Goal: Information Seeking & Learning: Learn about a topic

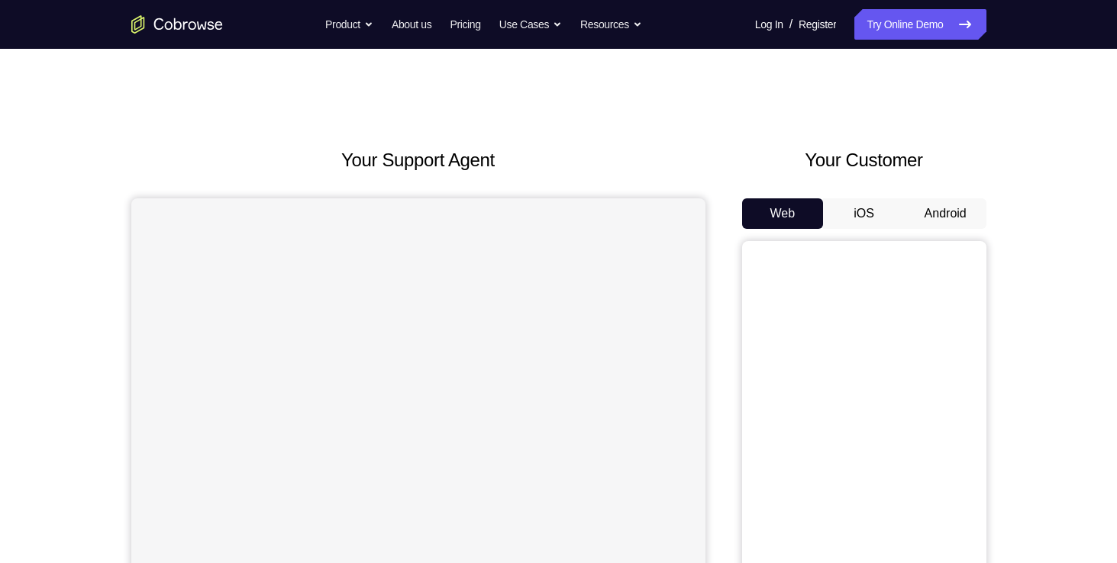
click at [936, 208] on button "Android" at bounding box center [945, 213] width 82 height 31
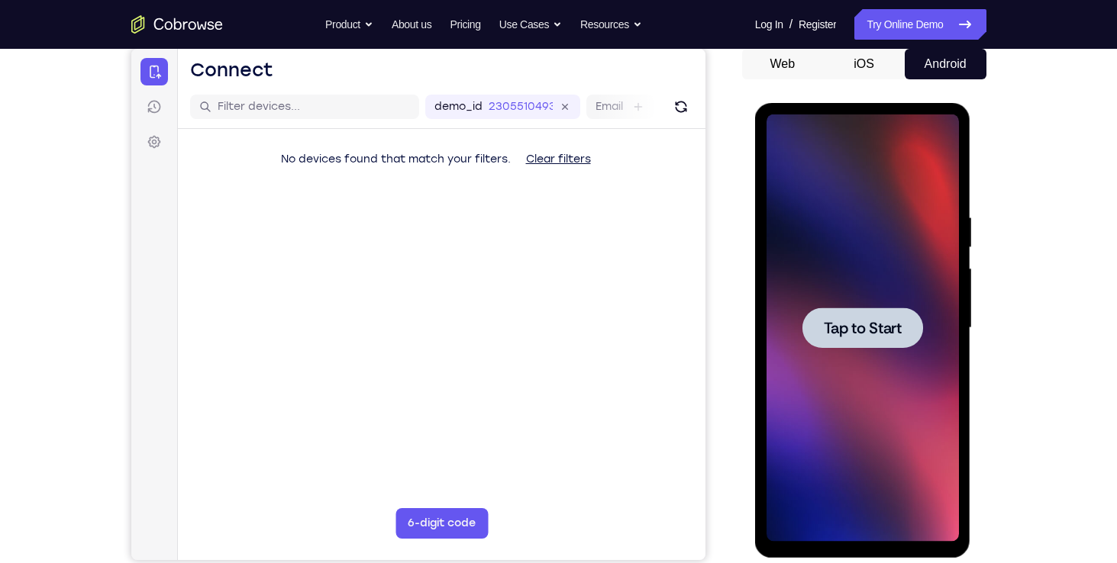
scroll to position [150, 0]
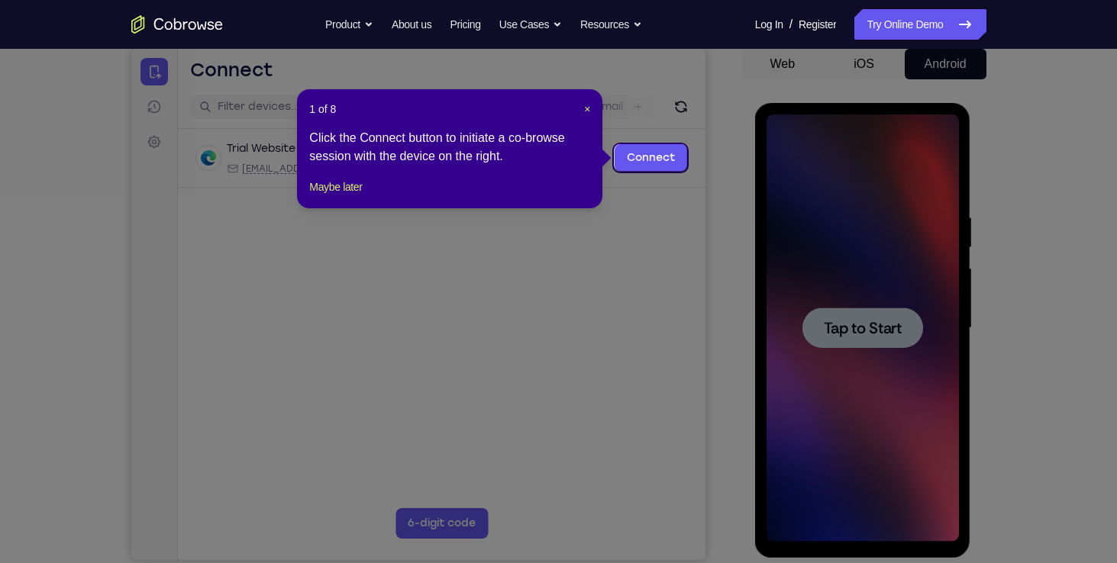
click at [592, 105] on div "1 of 8 × Click the Connect button to initiate a co-browse session with the devi…" at bounding box center [449, 148] width 305 height 119
click at [585, 107] on span "×" at bounding box center [587, 109] width 6 height 12
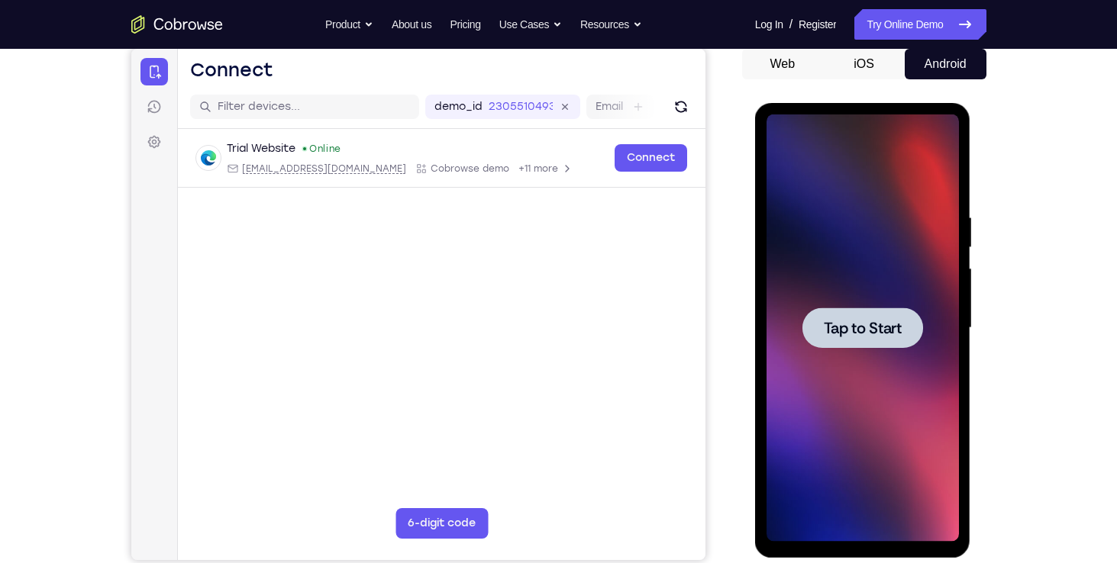
click at [845, 308] on div at bounding box center [862, 328] width 121 height 40
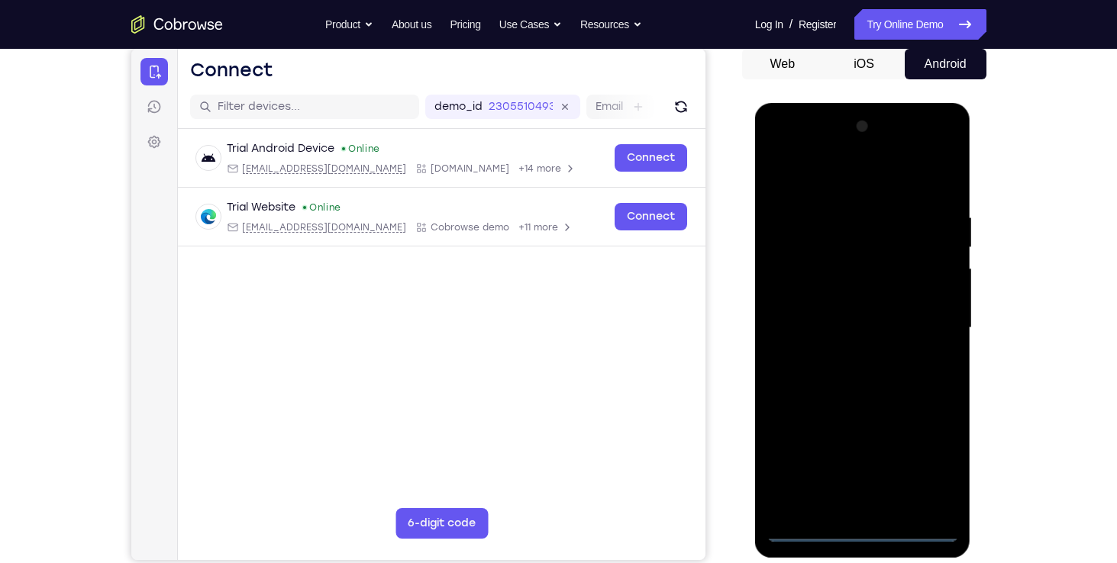
click at [860, 528] on div at bounding box center [862, 327] width 192 height 427
click at [924, 466] on div at bounding box center [862, 327] width 192 height 427
click at [840, 176] on div at bounding box center [862, 327] width 192 height 427
click at [920, 312] on div at bounding box center [862, 327] width 192 height 427
click at [874, 503] on div at bounding box center [862, 327] width 192 height 427
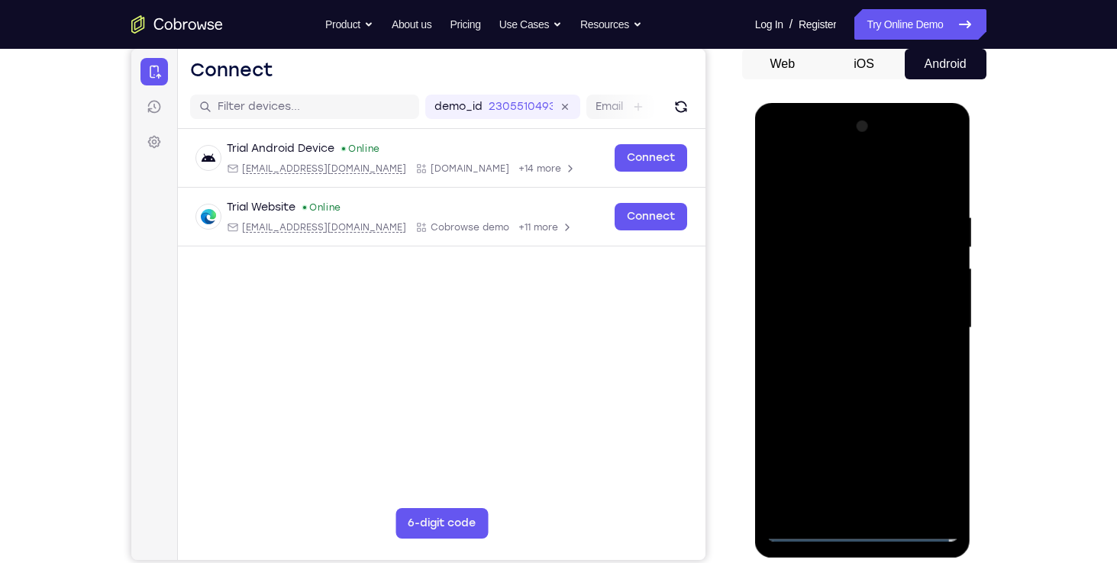
click at [833, 303] on div at bounding box center [862, 327] width 192 height 427
click at [840, 318] on div at bounding box center [862, 327] width 192 height 427
click at [841, 324] on div at bounding box center [862, 327] width 192 height 427
click at [851, 374] on div at bounding box center [862, 327] width 192 height 427
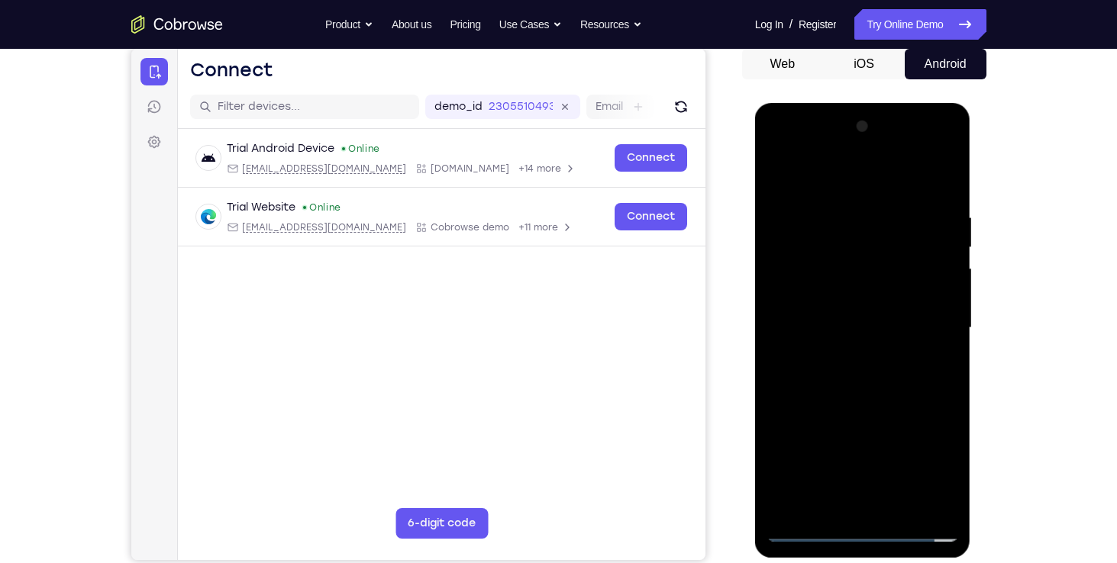
click at [856, 365] on div at bounding box center [862, 327] width 192 height 427
click at [856, 375] on div at bounding box center [862, 327] width 192 height 427
click at [875, 368] on div at bounding box center [862, 327] width 192 height 427
click at [939, 343] on div at bounding box center [862, 327] width 192 height 427
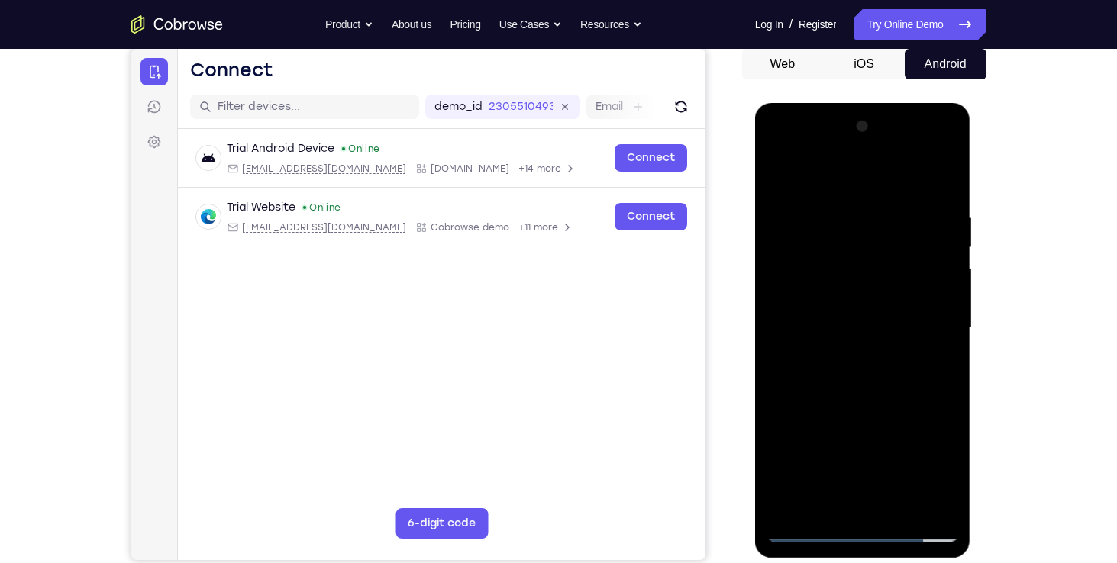
click at [919, 330] on div at bounding box center [862, 327] width 192 height 427
click at [886, 372] on div at bounding box center [862, 327] width 192 height 427
click at [940, 346] on div at bounding box center [862, 327] width 192 height 427
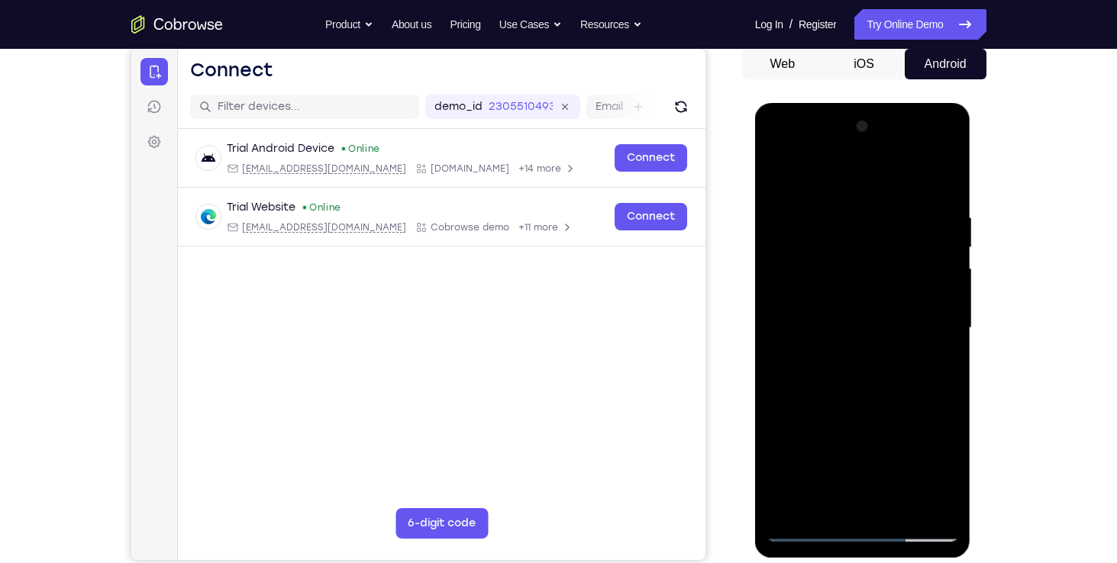
click at [863, 332] on div at bounding box center [862, 327] width 192 height 427
click at [865, 372] on div at bounding box center [862, 327] width 192 height 427
click at [865, 373] on div at bounding box center [862, 327] width 192 height 427
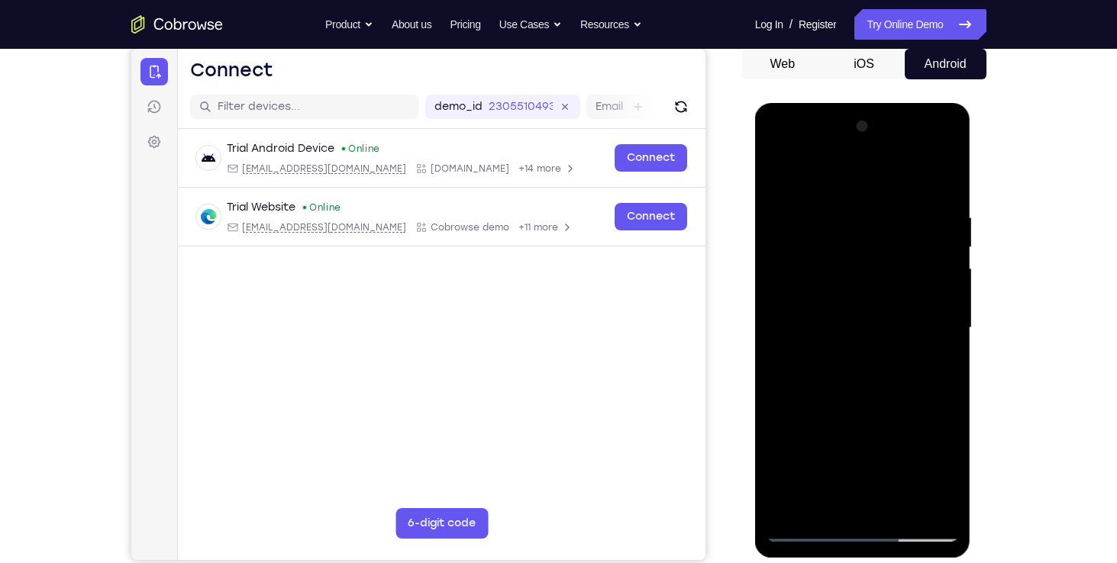
click at [938, 340] on div at bounding box center [862, 327] width 192 height 427
click at [938, 292] on div at bounding box center [862, 327] width 192 height 427
click at [922, 325] on div at bounding box center [862, 327] width 192 height 427
click at [887, 374] on div at bounding box center [862, 327] width 192 height 427
click at [886, 370] on div at bounding box center [862, 327] width 192 height 427
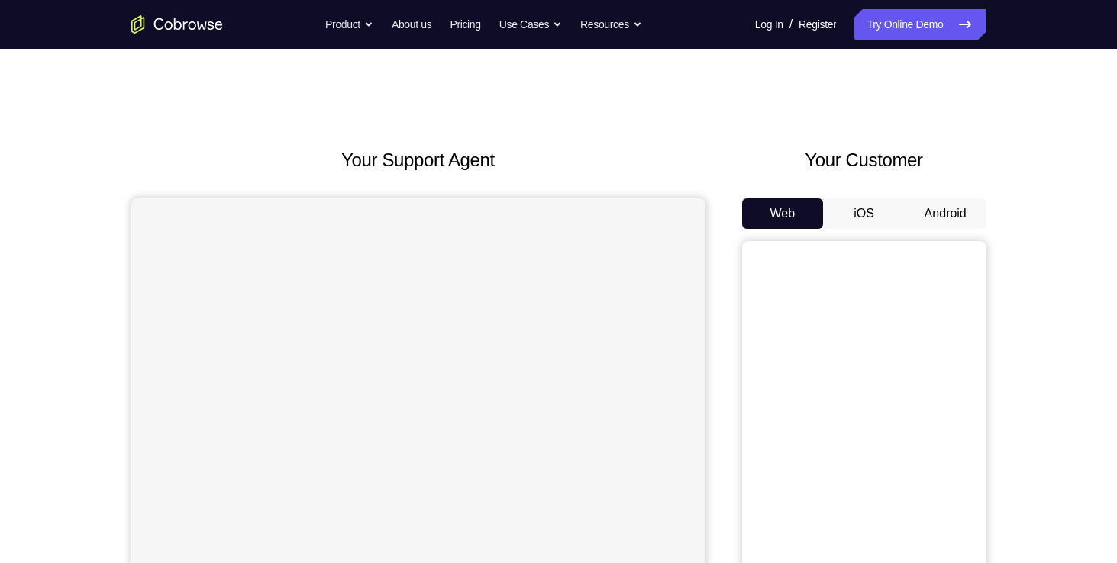
click at [928, 206] on button "Android" at bounding box center [945, 213] width 82 height 31
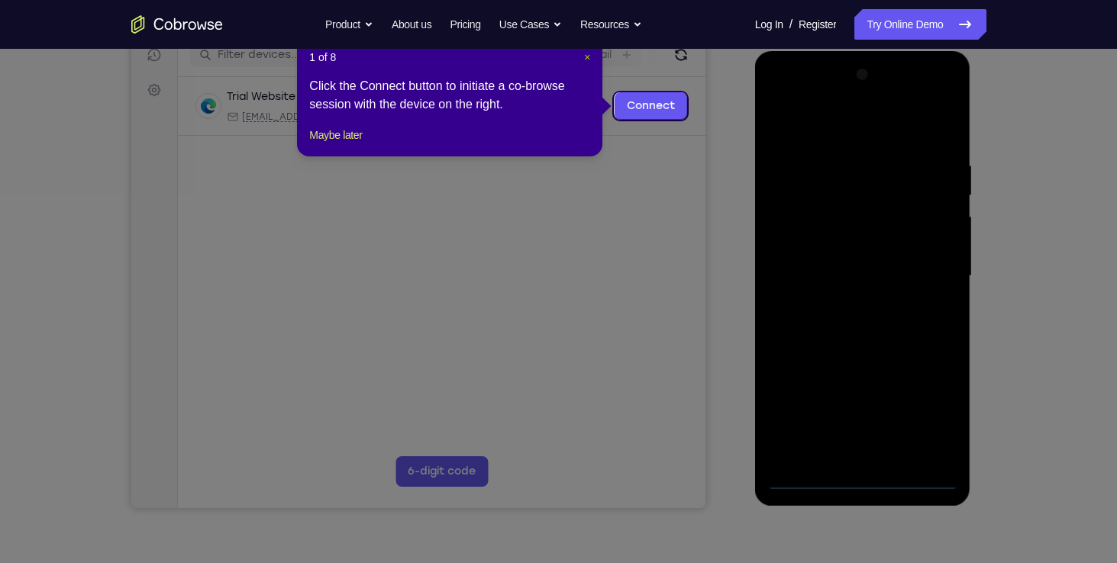
click at [584, 52] on span "×" at bounding box center [587, 57] width 6 height 12
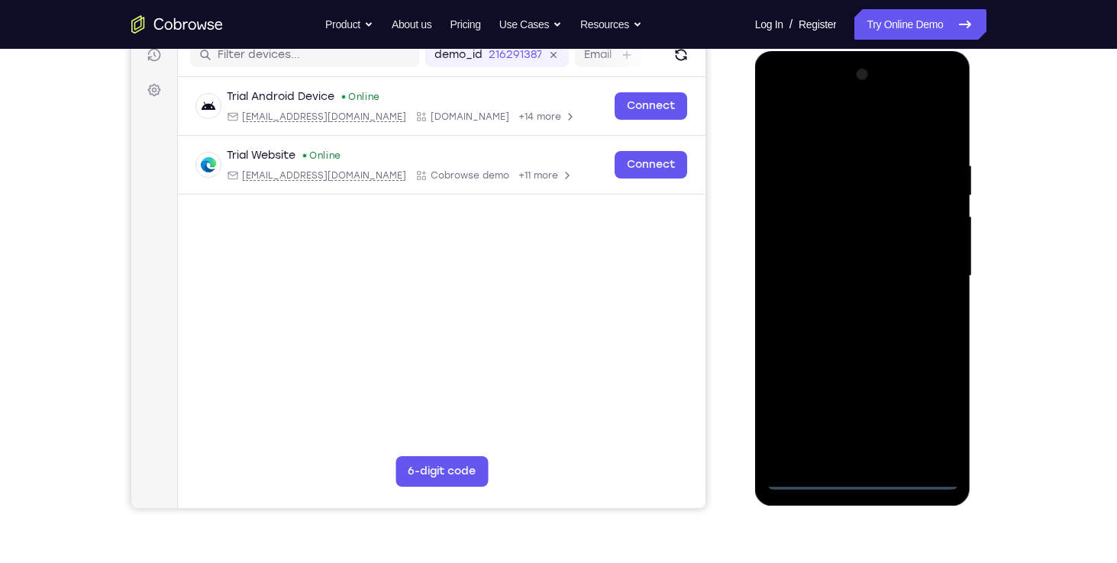
click at [859, 471] on div at bounding box center [862, 276] width 192 height 427
click at [863, 476] on div at bounding box center [862, 276] width 192 height 427
click at [935, 409] on div at bounding box center [862, 276] width 192 height 427
click at [899, 135] on div at bounding box center [862, 276] width 192 height 427
click at [926, 269] on div at bounding box center [862, 276] width 192 height 427
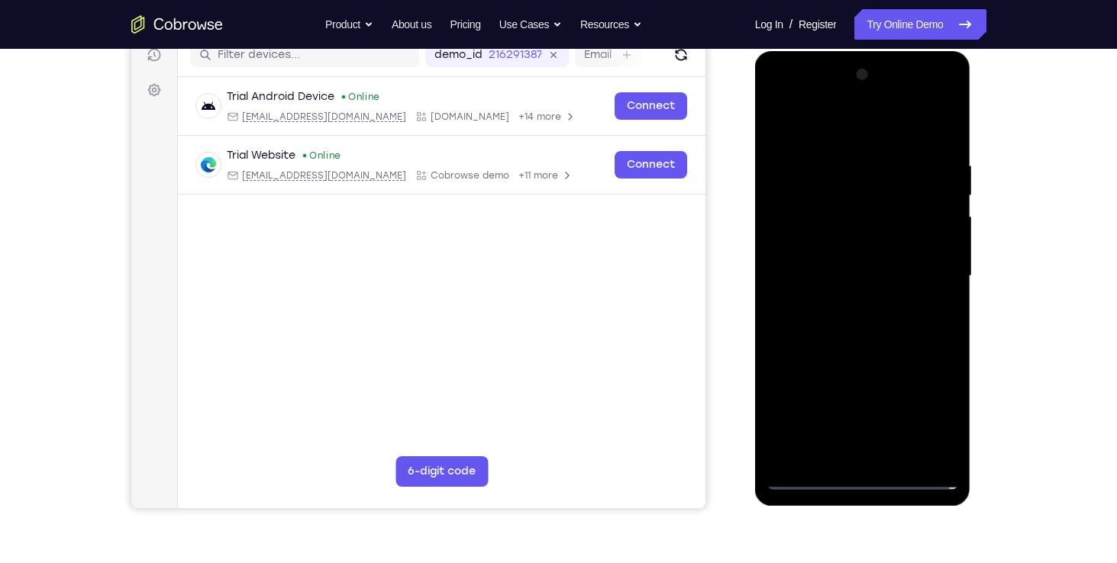
click at [846, 301] on div at bounding box center [862, 276] width 192 height 427
click at [834, 242] on div at bounding box center [862, 276] width 192 height 427
click at [831, 262] on div at bounding box center [862, 276] width 192 height 427
click at [835, 247] on div at bounding box center [862, 276] width 192 height 427
click at [852, 263] on div at bounding box center [862, 276] width 192 height 427
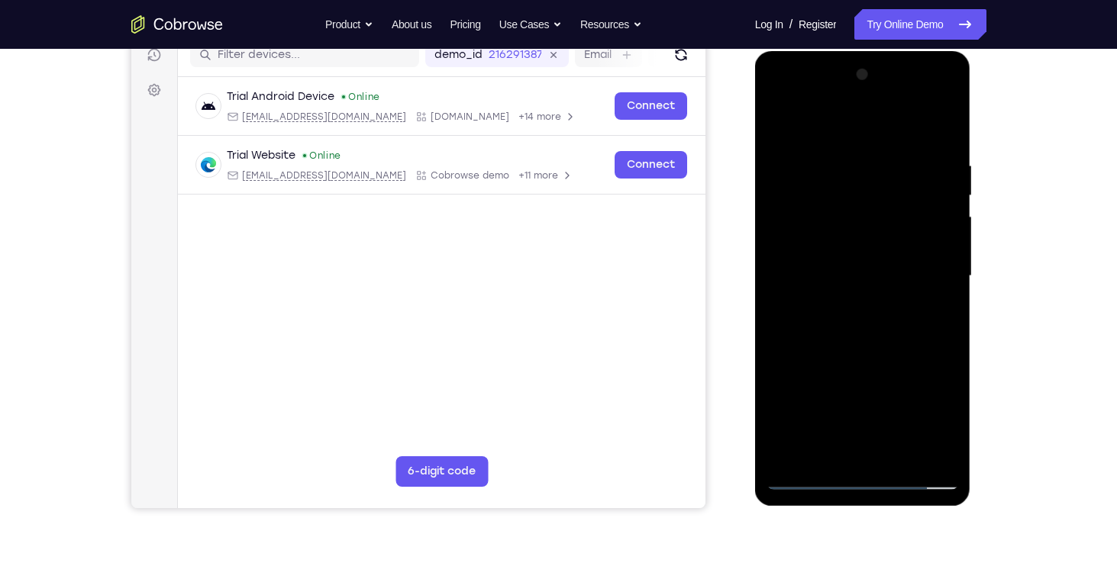
click at [852, 263] on div at bounding box center [862, 276] width 192 height 427
click at [917, 263] on div at bounding box center [862, 276] width 192 height 427
click at [893, 301] on div at bounding box center [862, 276] width 192 height 427
click at [867, 247] on div at bounding box center [862, 276] width 192 height 427
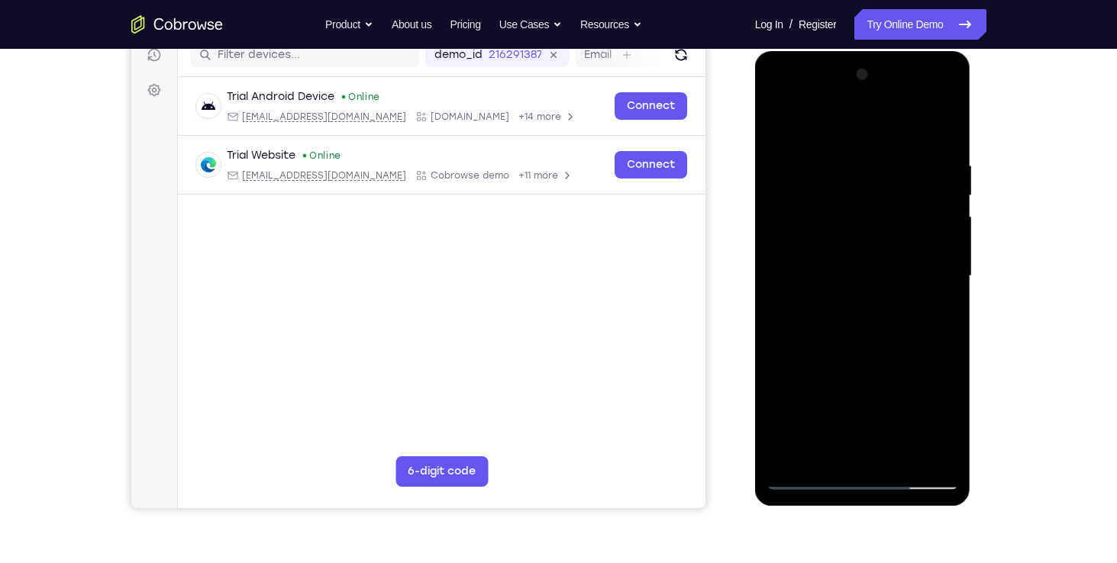
click at [861, 269] on div at bounding box center [862, 276] width 192 height 427
click at [843, 266] on div at bounding box center [862, 276] width 192 height 427
click at [856, 264] on div at bounding box center [862, 276] width 192 height 427
click at [936, 258] on div at bounding box center [862, 276] width 192 height 427
click at [883, 343] on div at bounding box center [862, 276] width 192 height 427
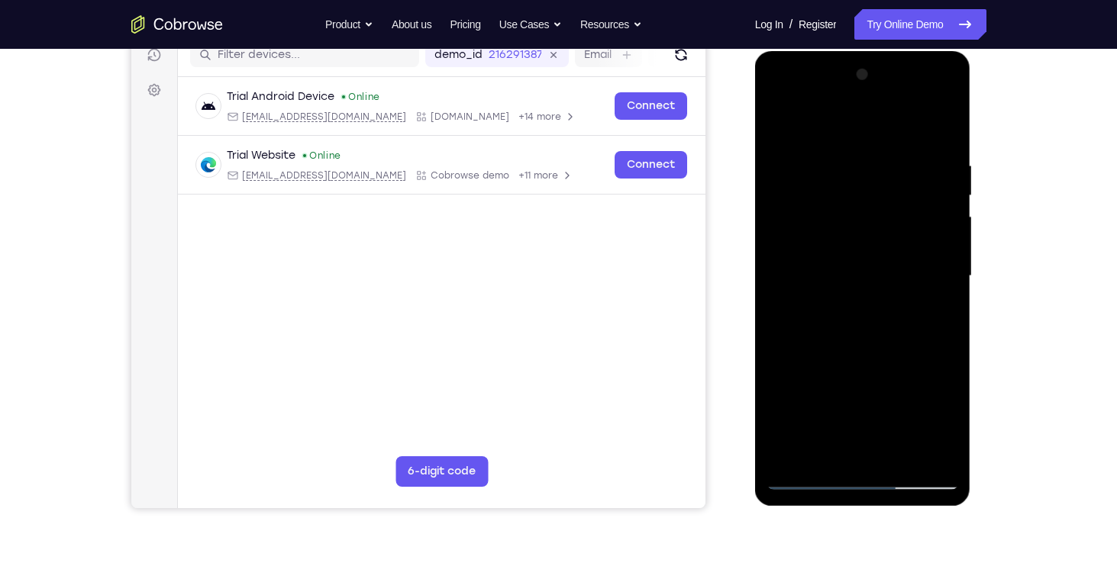
click at [883, 309] on div at bounding box center [862, 276] width 192 height 427
click at [875, 344] on div at bounding box center [862, 276] width 192 height 427
click at [782, 100] on div at bounding box center [862, 276] width 192 height 427
click at [795, 226] on div at bounding box center [862, 276] width 192 height 427
click at [852, 303] on div at bounding box center [862, 276] width 192 height 427
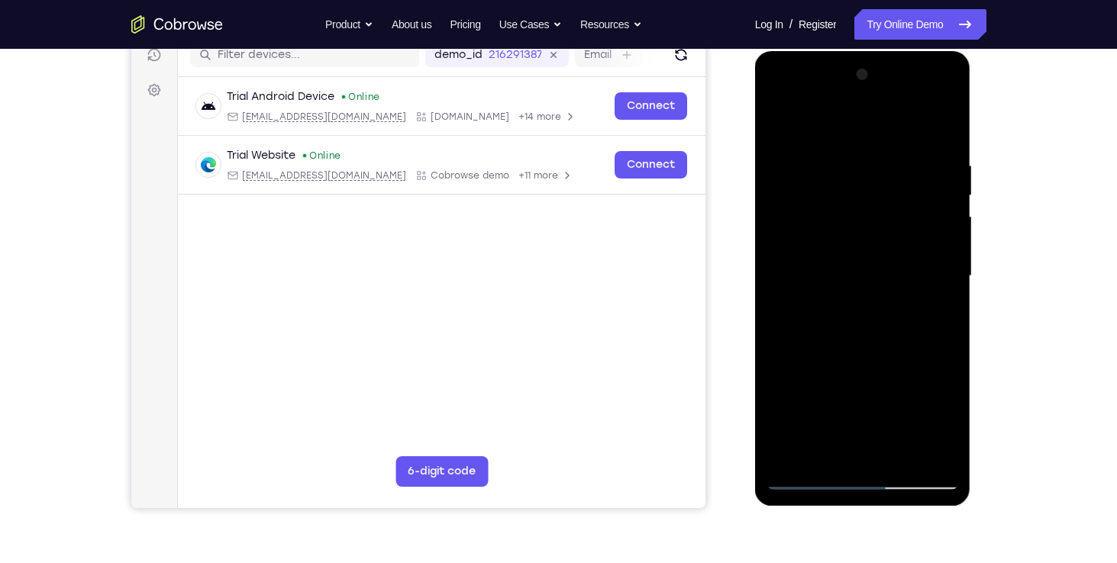
click at [852, 248] on div at bounding box center [862, 276] width 192 height 427
click at [828, 258] on div at bounding box center [862, 276] width 192 height 427
click at [838, 266] on div at bounding box center [862, 276] width 192 height 427
click at [777, 257] on div at bounding box center [862, 276] width 192 height 427
click at [857, 307] on div at bounding box center [862, 276] width 192 height 427
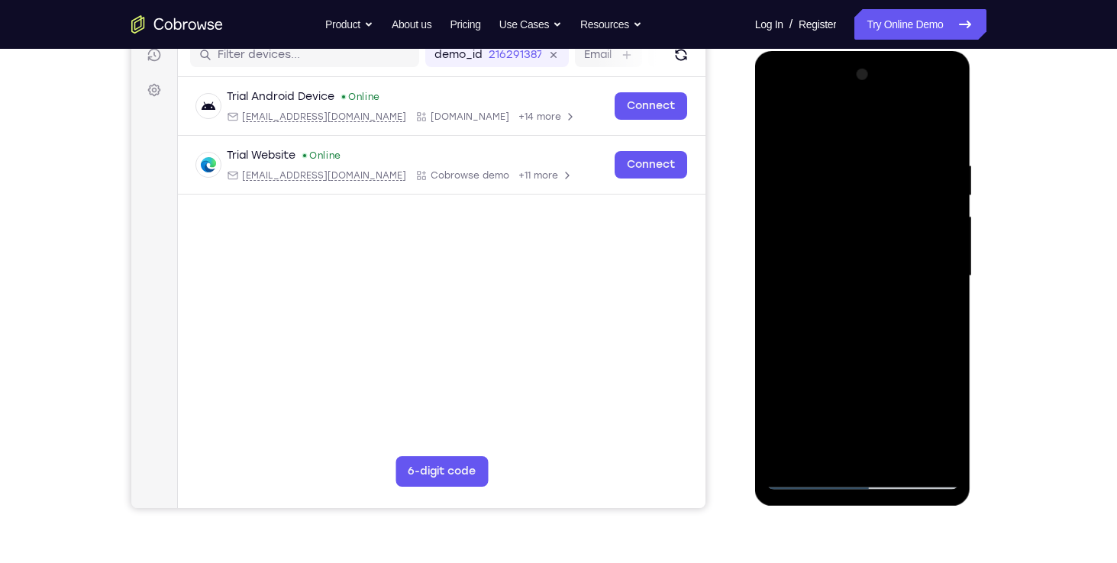
click at [879, 317] on div at bounding box center [862, 276] width 192 height 427
click at [879, 311] on div at bounding box center [862, 276] width 192 height 427
click at [877, 352] on div at bounding box center [862, 276] width 192 height 427
